Goal: Find specific page/section: Find specific page/section

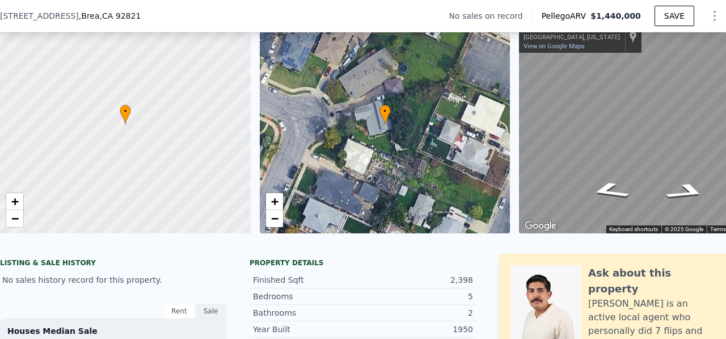
scroll to position [95, 0]
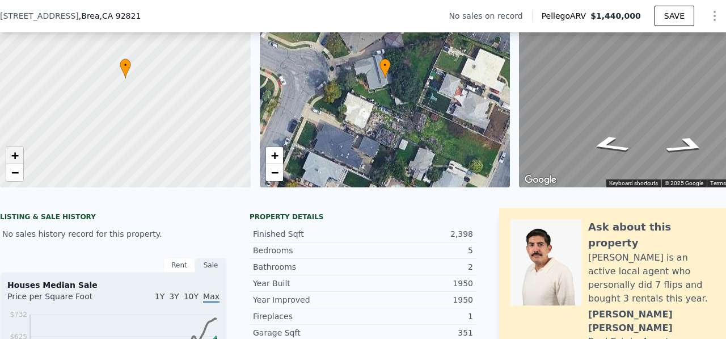
click at [18, 158] on span "+" at bounding box center [14, 155] width 7 height 14
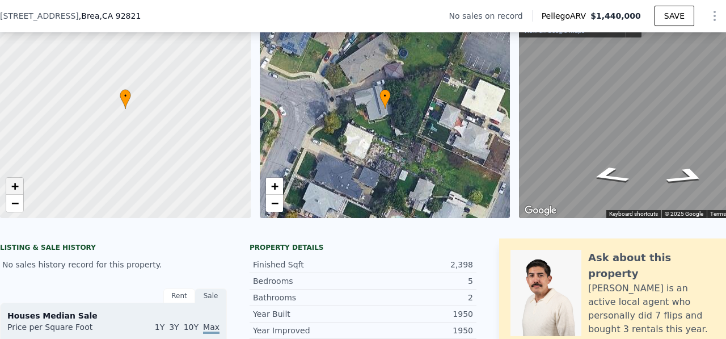
click at [13, 188] on span "+" at bounding box center [14, 186] width 7 height 14
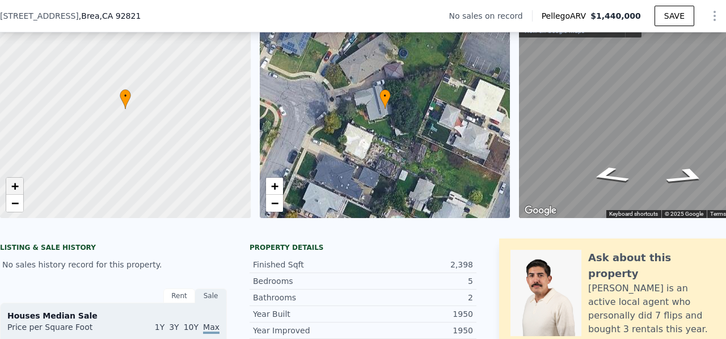
click at [13, 188] on span "+" at bounding box center [14, 186] width 7 height 14
click at [179, 116] on div at bounding box center [125, 108] width 301 height 261
click at [273, 185] on span "+" at bounding box center [274, 186] width 7 height 14
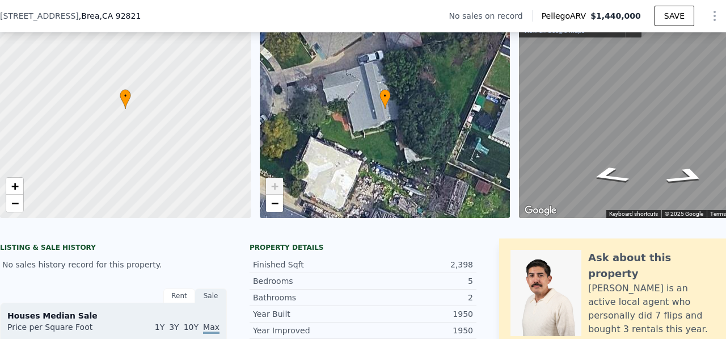
click at [273, 185] on span "+" at bounding box center [274, 186] width 7 height 14
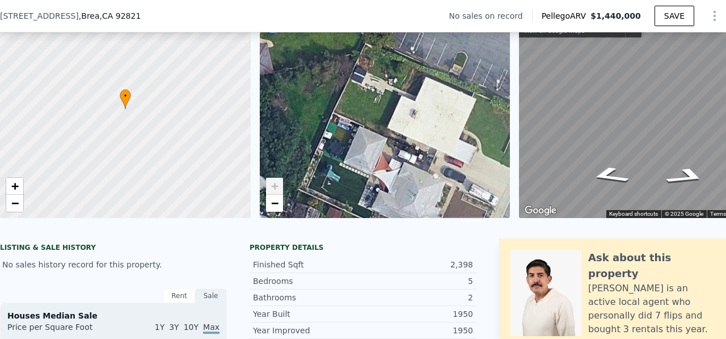
drag, startPoint x: 450, startPoint y: 98, endPoint x: 302, endPoint y: 125, distance: 151.1
click at [302, 125] on div "• + −" at bounding box center [385, 109] width 251 height 218
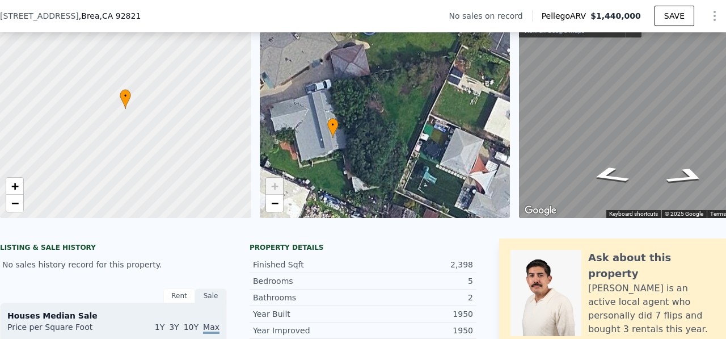
drag, startPoint x: 312, startPoint y: 126, endPoint x: 408, endPoint y: 128, distance: 96.4
click at [408, 128] on div "• + −" at bounding box center [385, 109] width 251 height 218
drag, startPoint x: 220, startPoint y: 126, endPoint x: 230, endPoint y: 134, distance: 12.1
click at [230, 134] on div at bounding box center [125, 108] width 301 height 261
click at [14, 202] on span "−" at bounding box center [14, 203] width 7 height 14
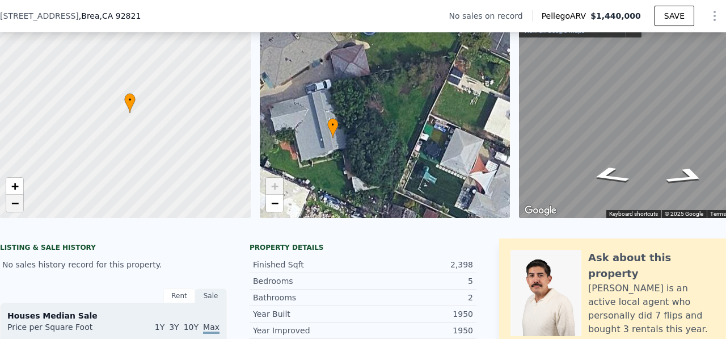
click at [14, 202] on span "−" at bounding box center [14, 203] width 7 height 14
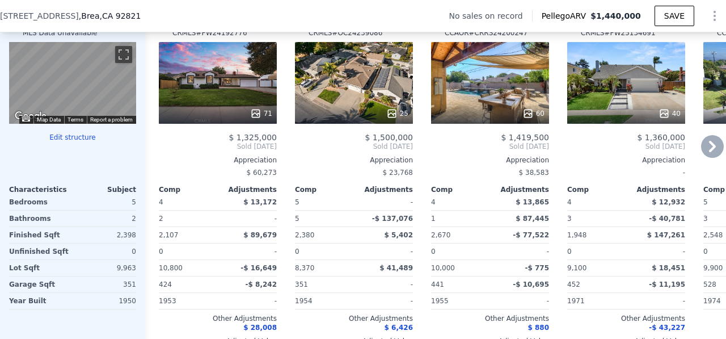
scroll to position [1111, 0]
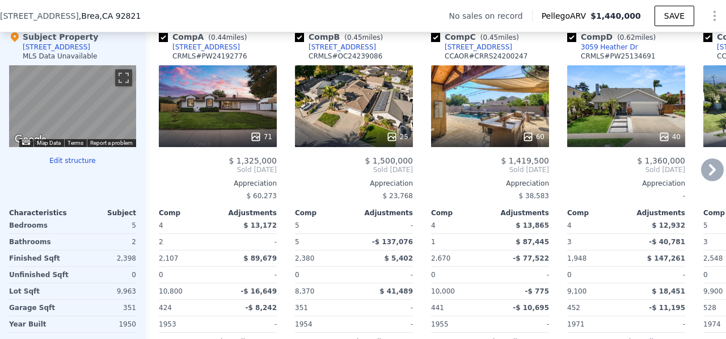
click at [226, 108] on div "71" at bounding box center [218, 106] width 118 height 82
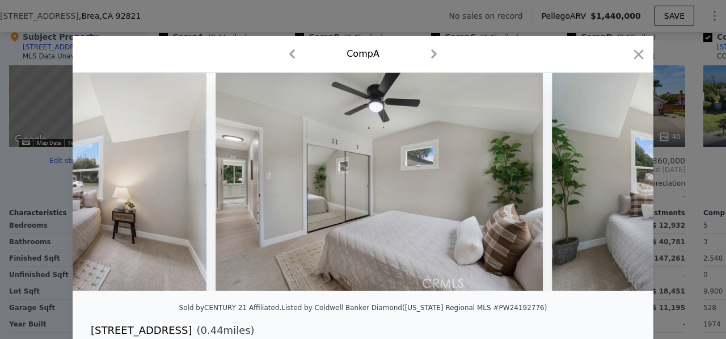
scroll to position [0, 10306]
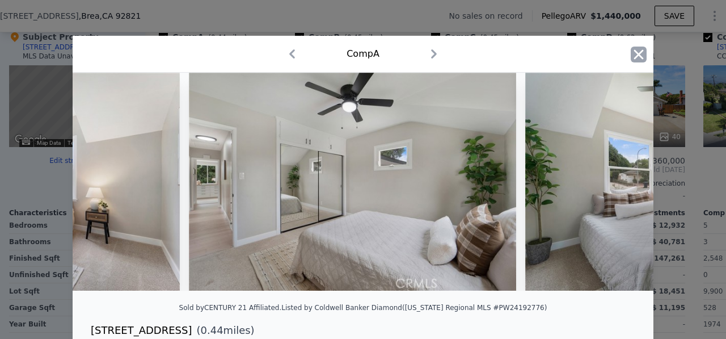
click at [641, 54] on icon "button" at bounding box center [639, 55] width 16 height 16
